Goal: Information Seeking & Learning: Find specific page/section

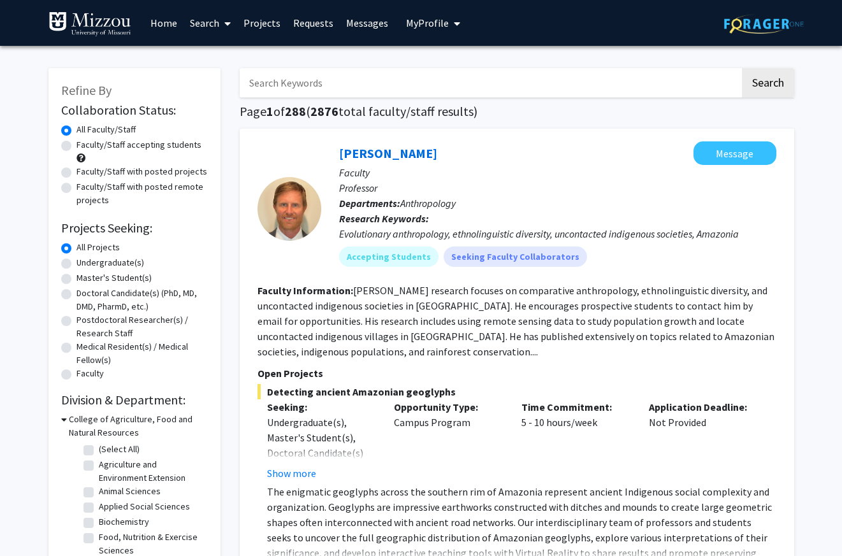
click at [301, 81] on input "Search Keywords" at bounding box center [490, 82] width 500 height 29
type input "bioinformatics"
click at [742, 68] on button "Search" at bounding box center [768, 82] width 52 height 29
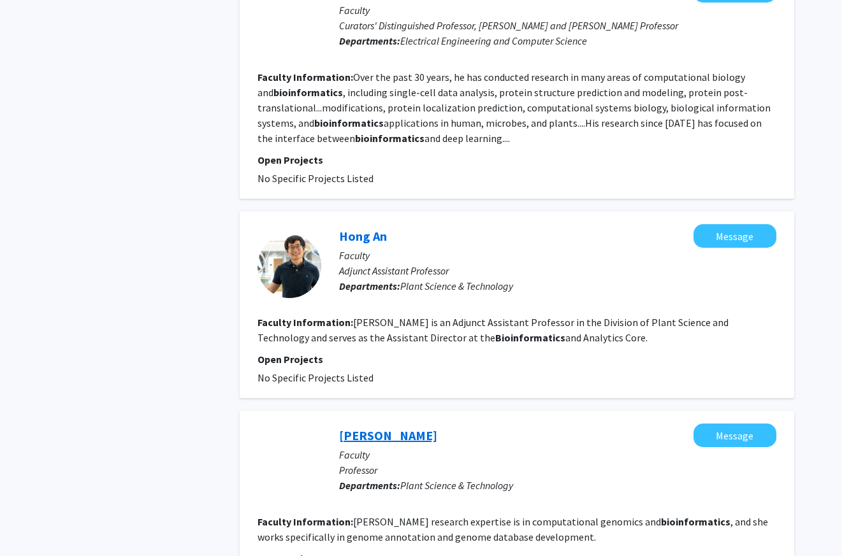
scroll to position [765, 0]
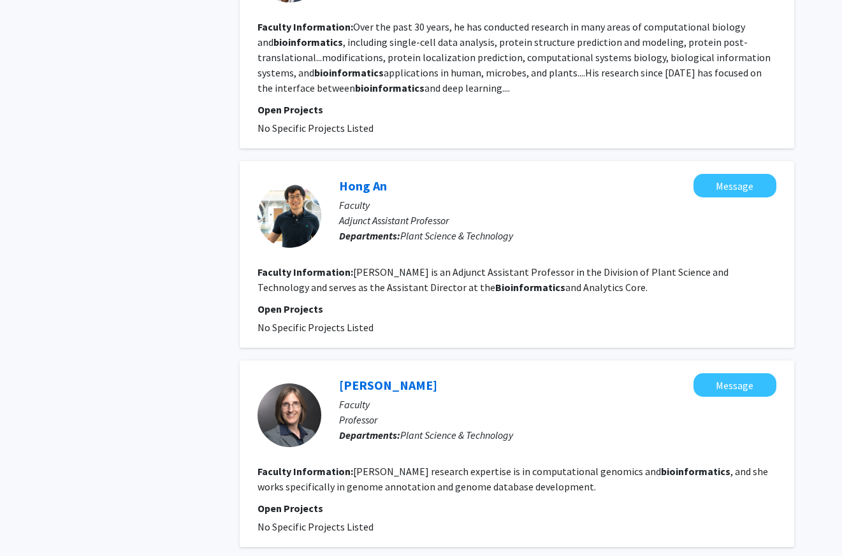
click at [140, 475] on div "Refine By Collaboration Status: Collaboration Status All Faculty/Staff Collabor…" at bounding box center [134, 531] width 191 height 2481
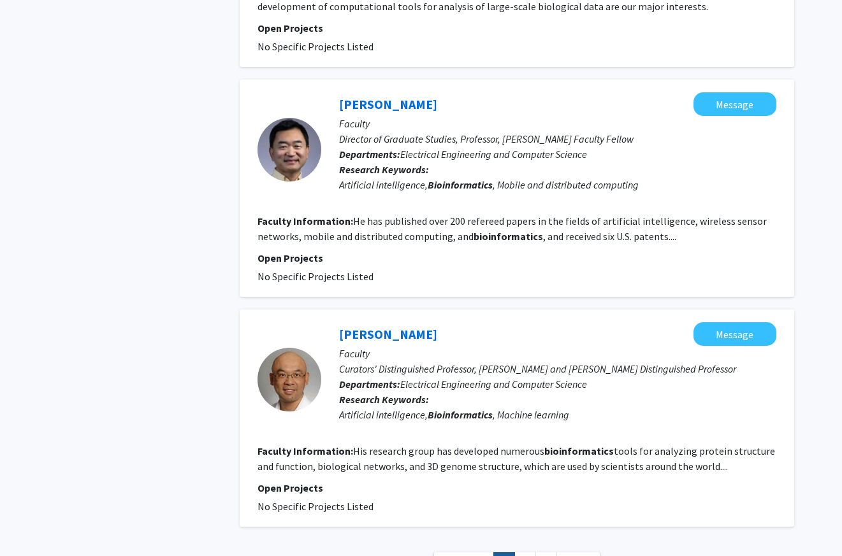
scroll to position [1939, 0]
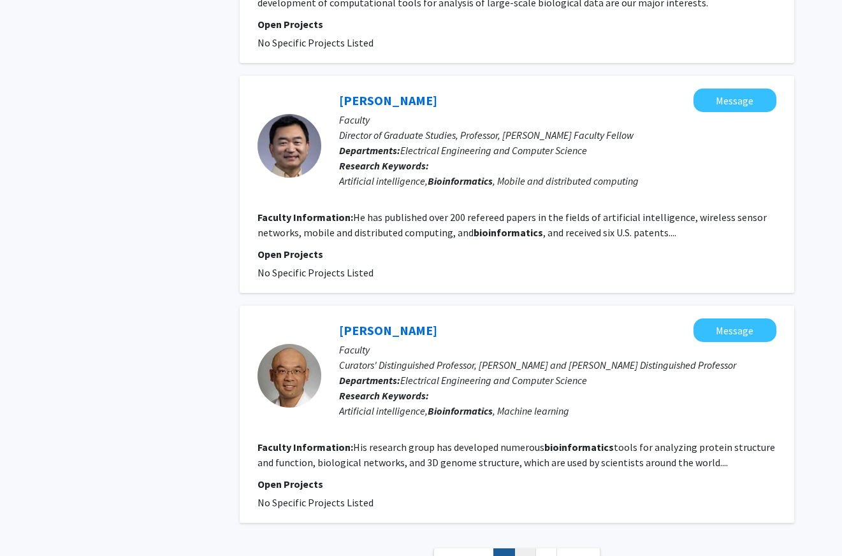
click at [523, 549] on link "2" at bounding box center [525, 560] width 22 height 22
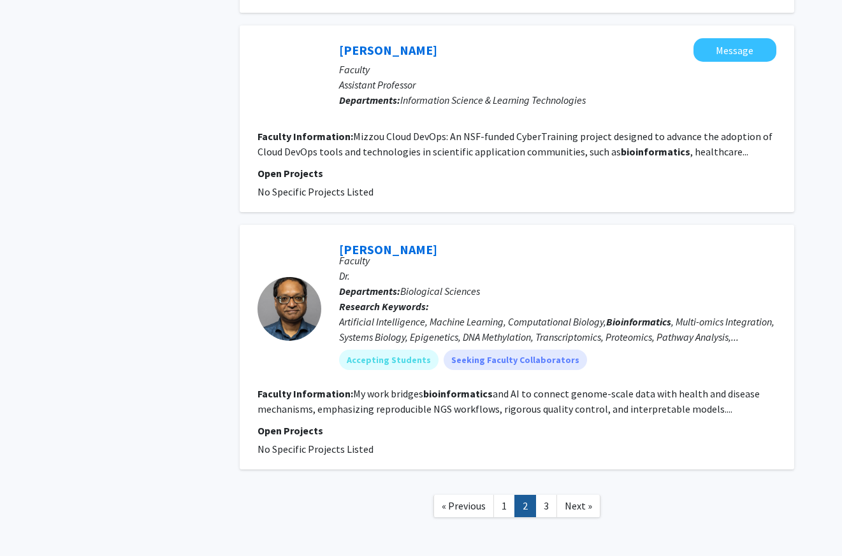
scroll to position [2070, 0]
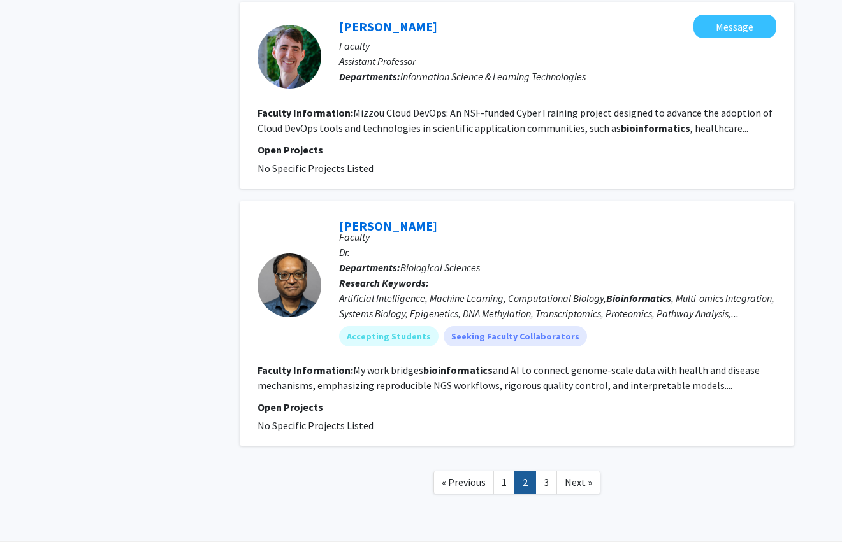
click at [705, 364] on fg-read-more "My work bridges bioinformatics and AI to connect genome-scale data with health …" at bounding box center [508, 378] width 502 height 28
click at [328, 364] on fg-read-more "My work bridges bioinformatics and AI to connect genome-scale data with health …" at bounding box center [508, 378] width 502 height 28
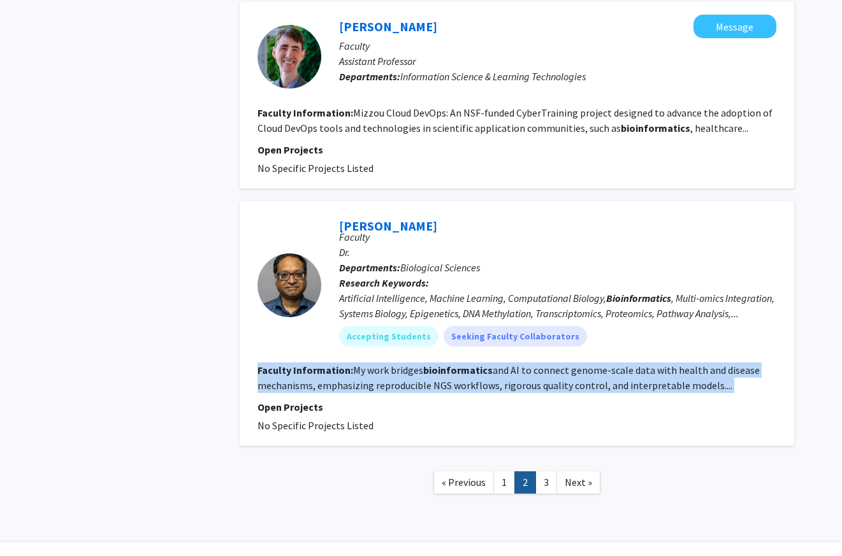
click at [328, 364] on fg-read-more "My work bridges bioinformatics and AI to connect genome-scale data with health …" at bounding box center [508, 378] width 502 height 28
click at [388, 218] on link "[PERSON_NAME]" at bounding box center [388, 226] width 98 height 16
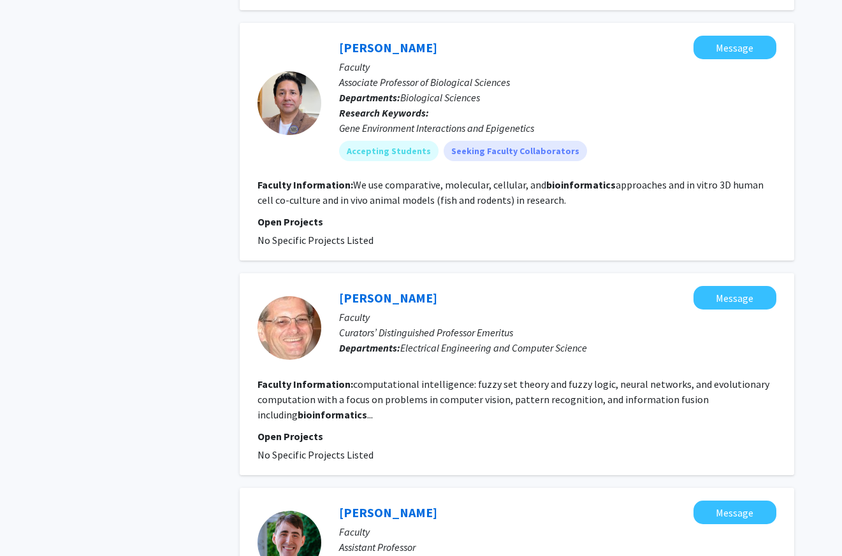
scroll to position [1606, 0]
